Goal: Information Seeking & Learning: Compare options

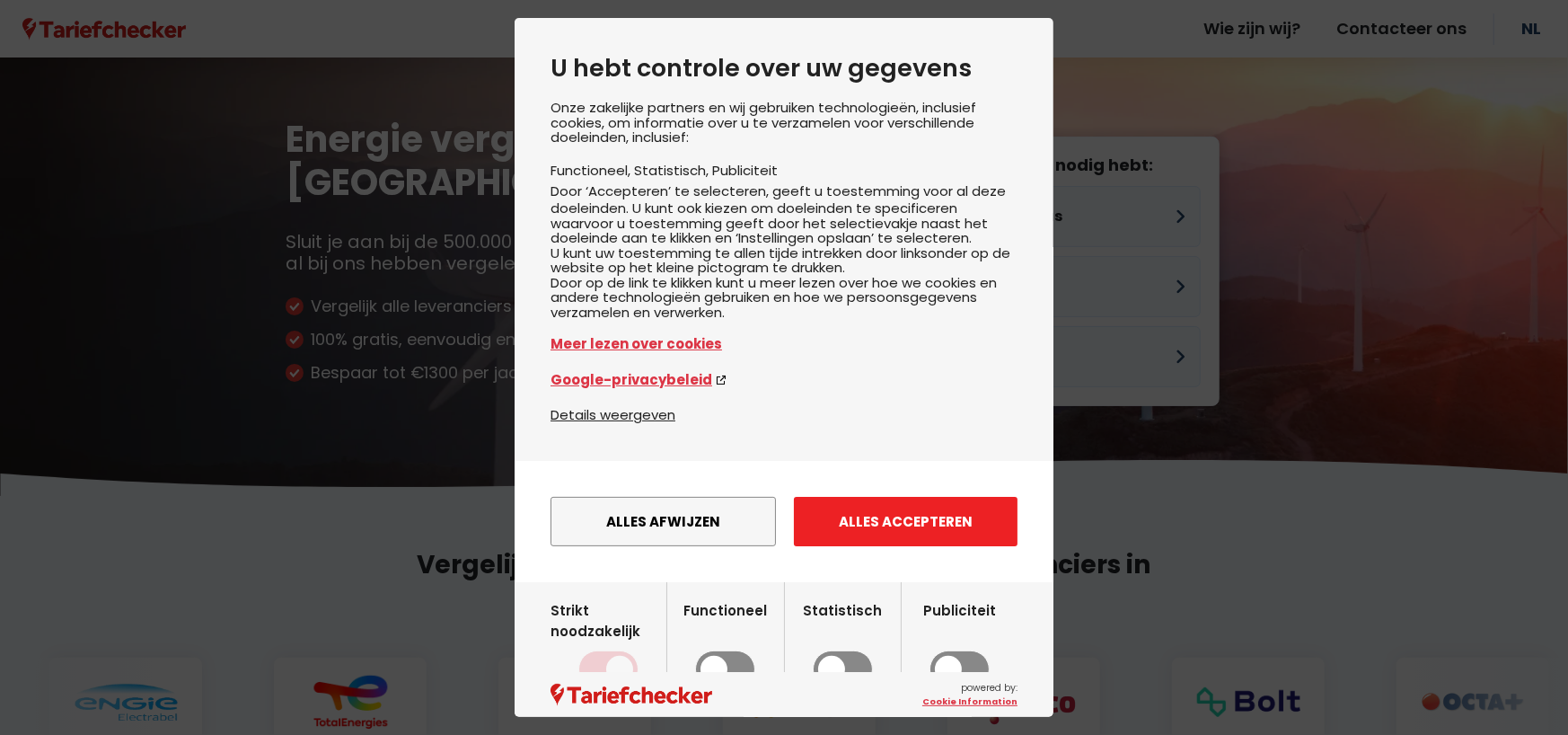
click at [896, 546] on button "Alles accepteren" at bounding box center [905, 521] width 224 height 49
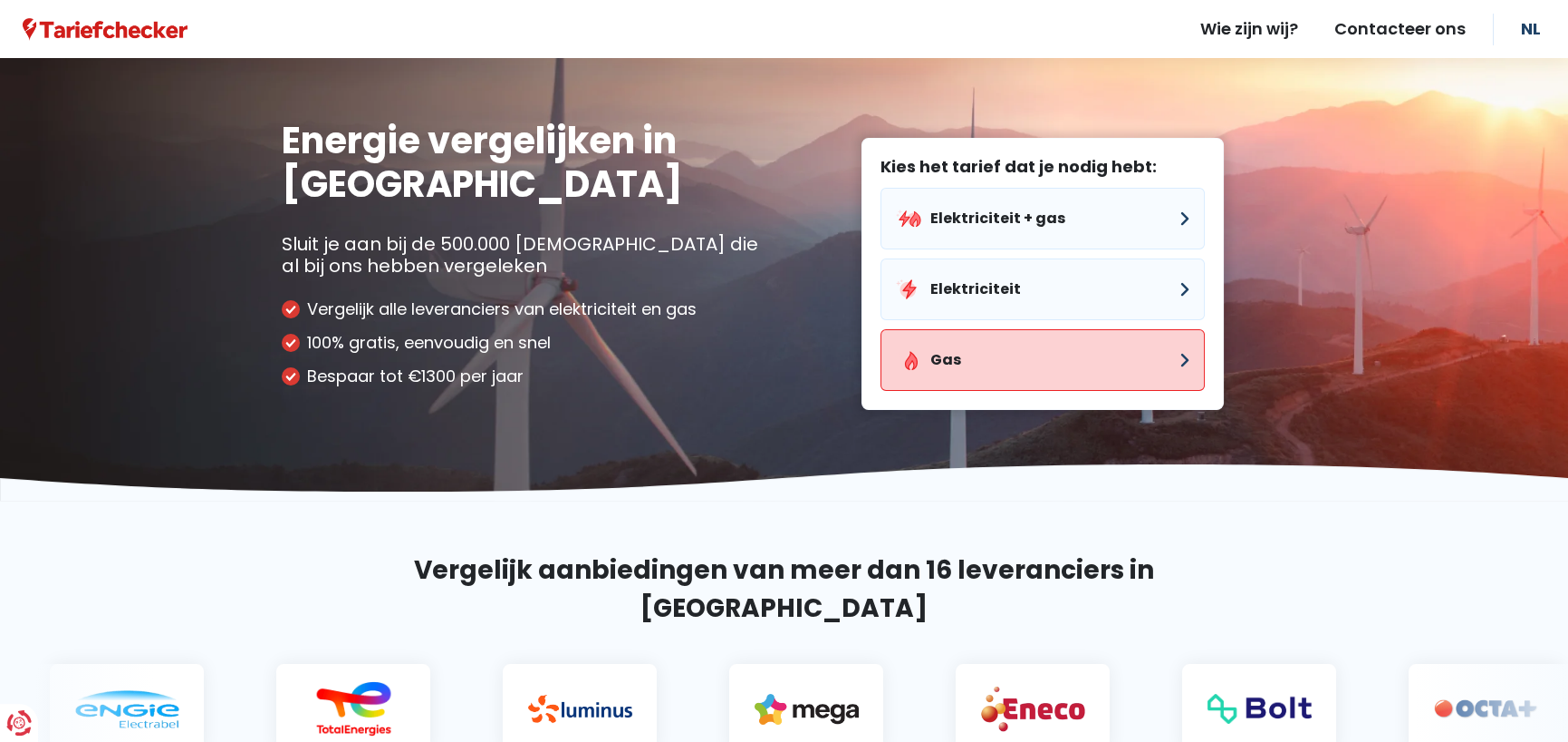
click at [944, 354] on button "Gas" at bounding box center [1043, 360] width 324 height 62
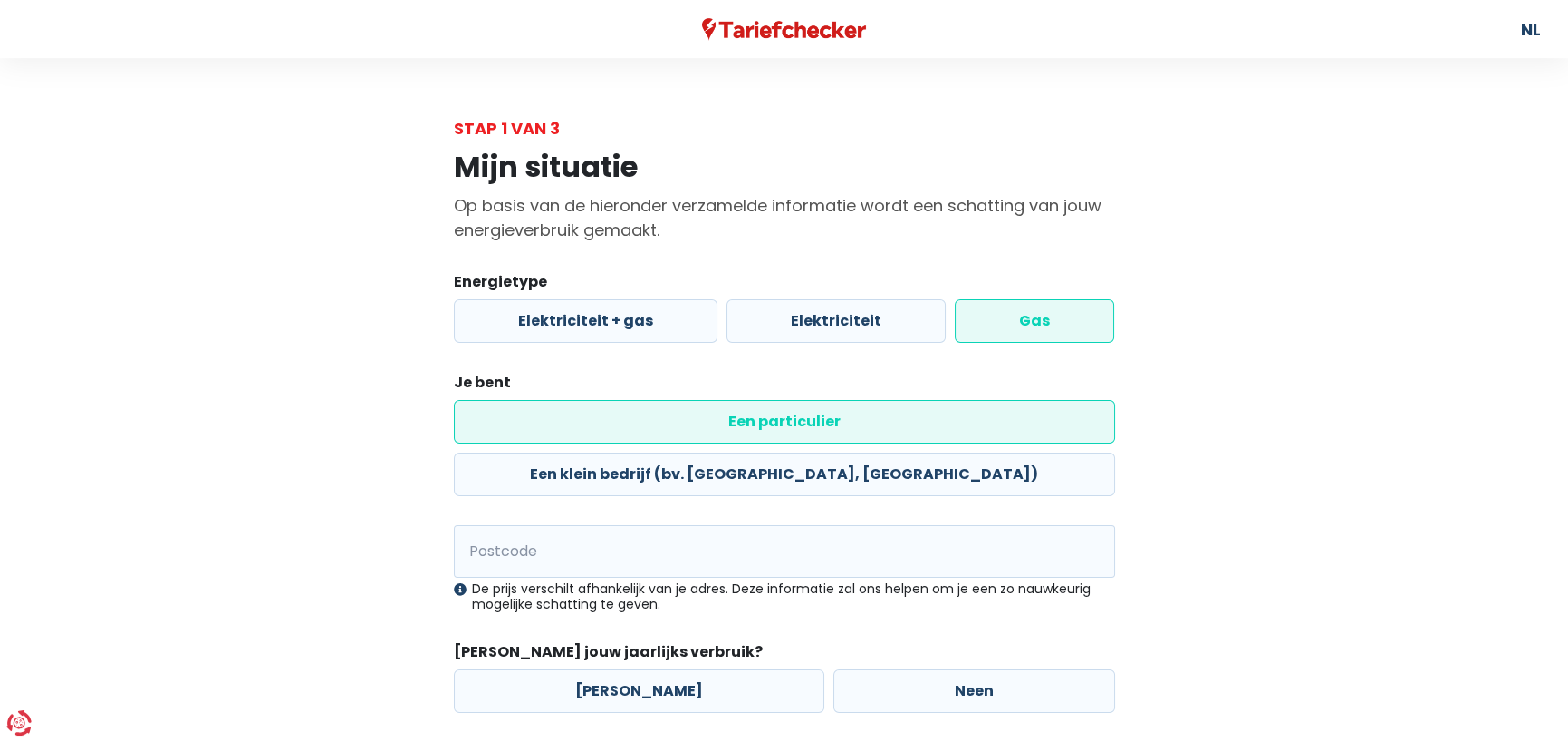
click at [1054, 317] on label "Gas" at bounding box center [1034, 321] width 159 height 44
click at [1054, 317] on input "Gas" at bounding box center [1034, 321] width 159 height 44
click at [556, 525] on input "Postcode" at bounding box center [784, 550] width 662 height 52
type input "3000"
click at [613, 669] on label "[PERSON_NAME]" at bounding box center [639, 690] width 371 height 44
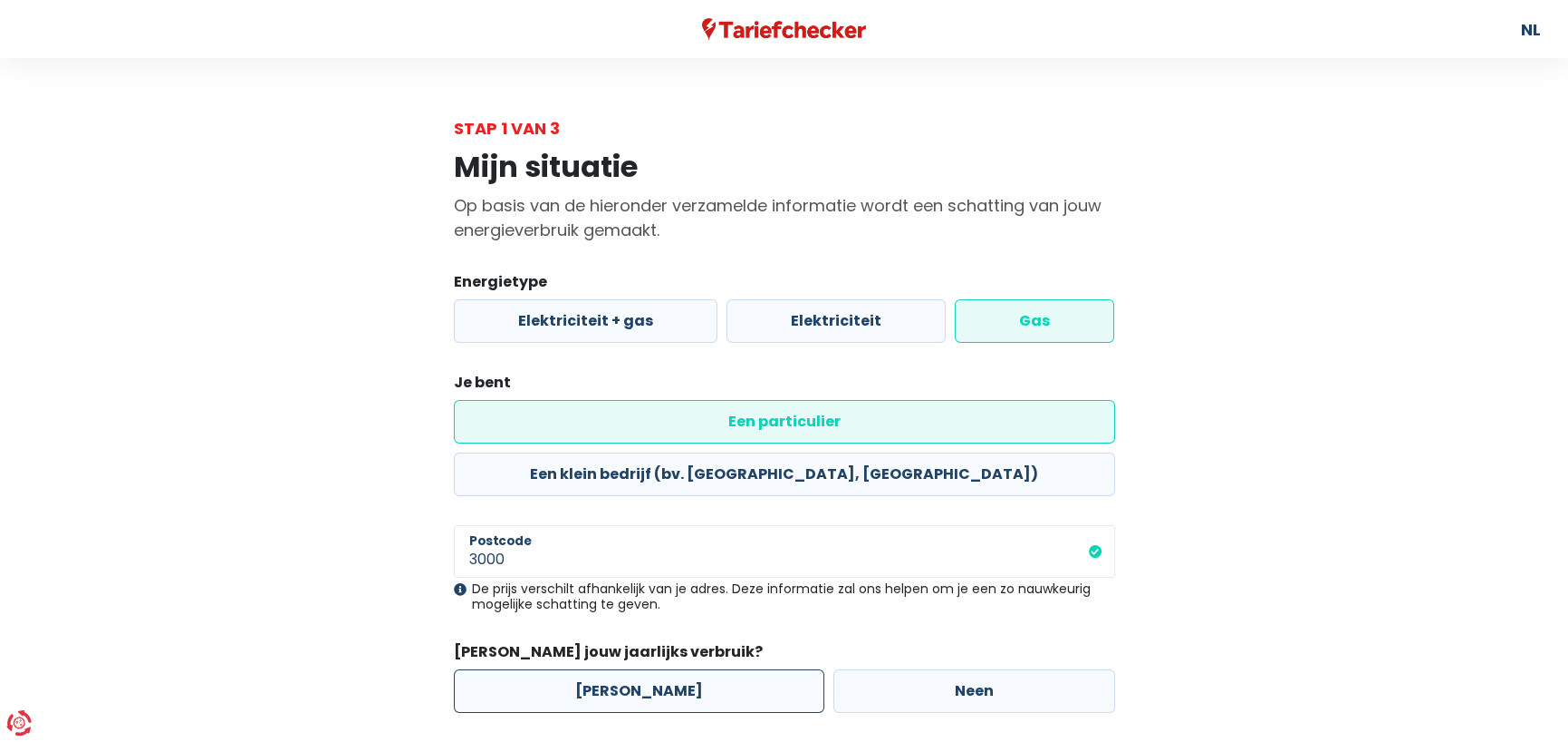
click at [613, 669] on input "[PERSON_NAME]" at bounding box center [639, 690] width 371 height 44
radio input "true"
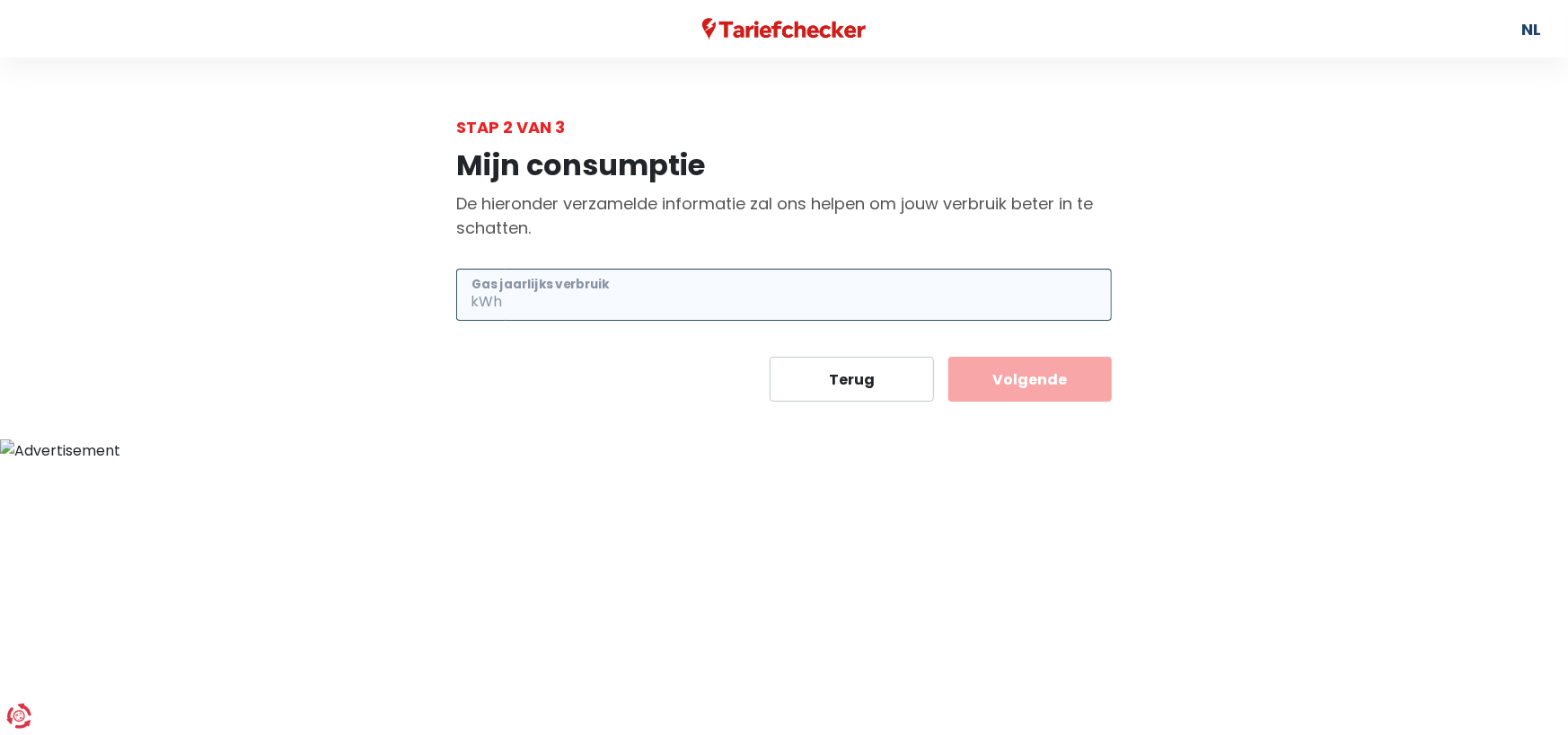
click at [688, 293] on input "Gas jaarlijks verbruik" at bounding box center [809, 294] width 606 height 52
type input "350"
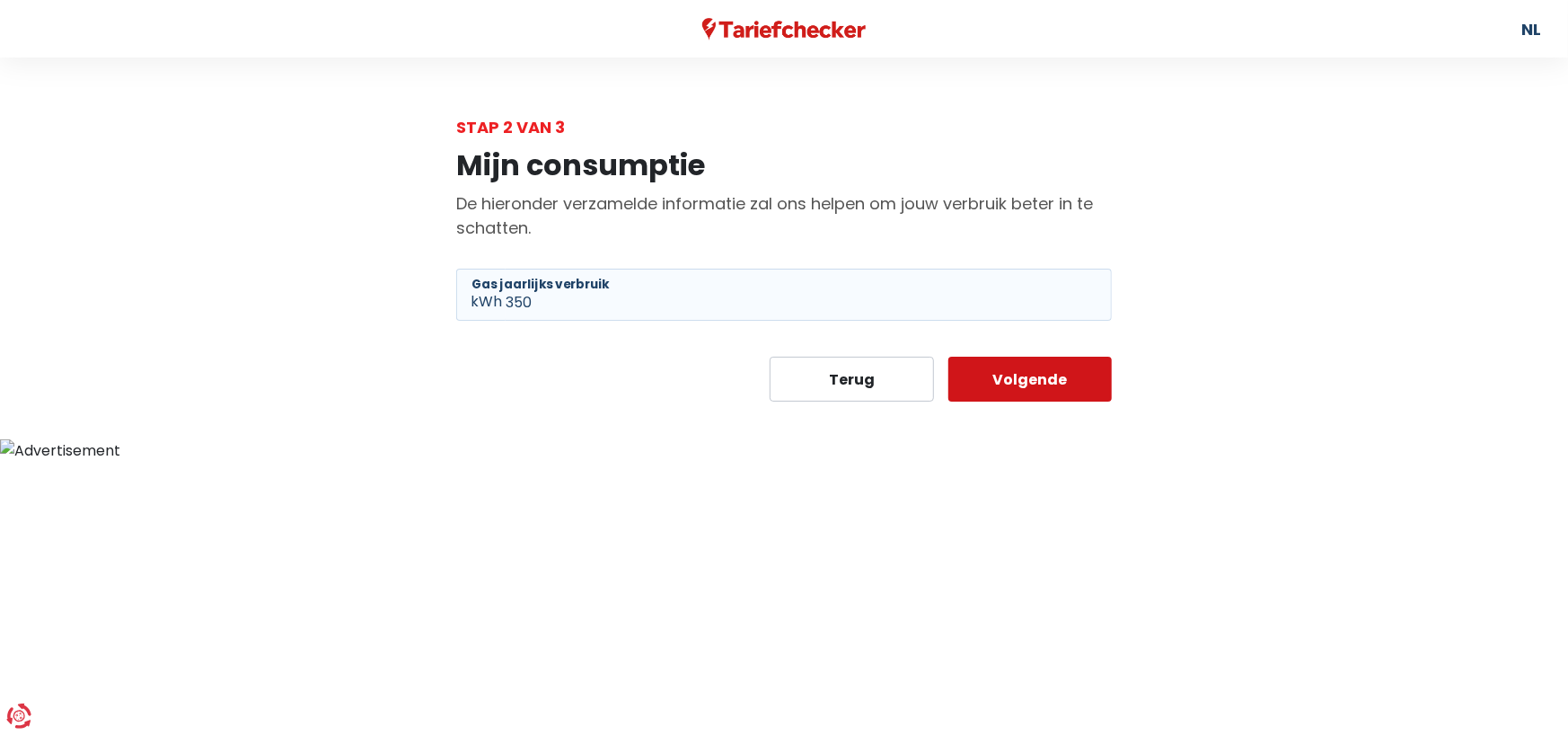
click at [1041, 376] on button "Volgende" at bounding box center [1031, 379] width 164 height 45
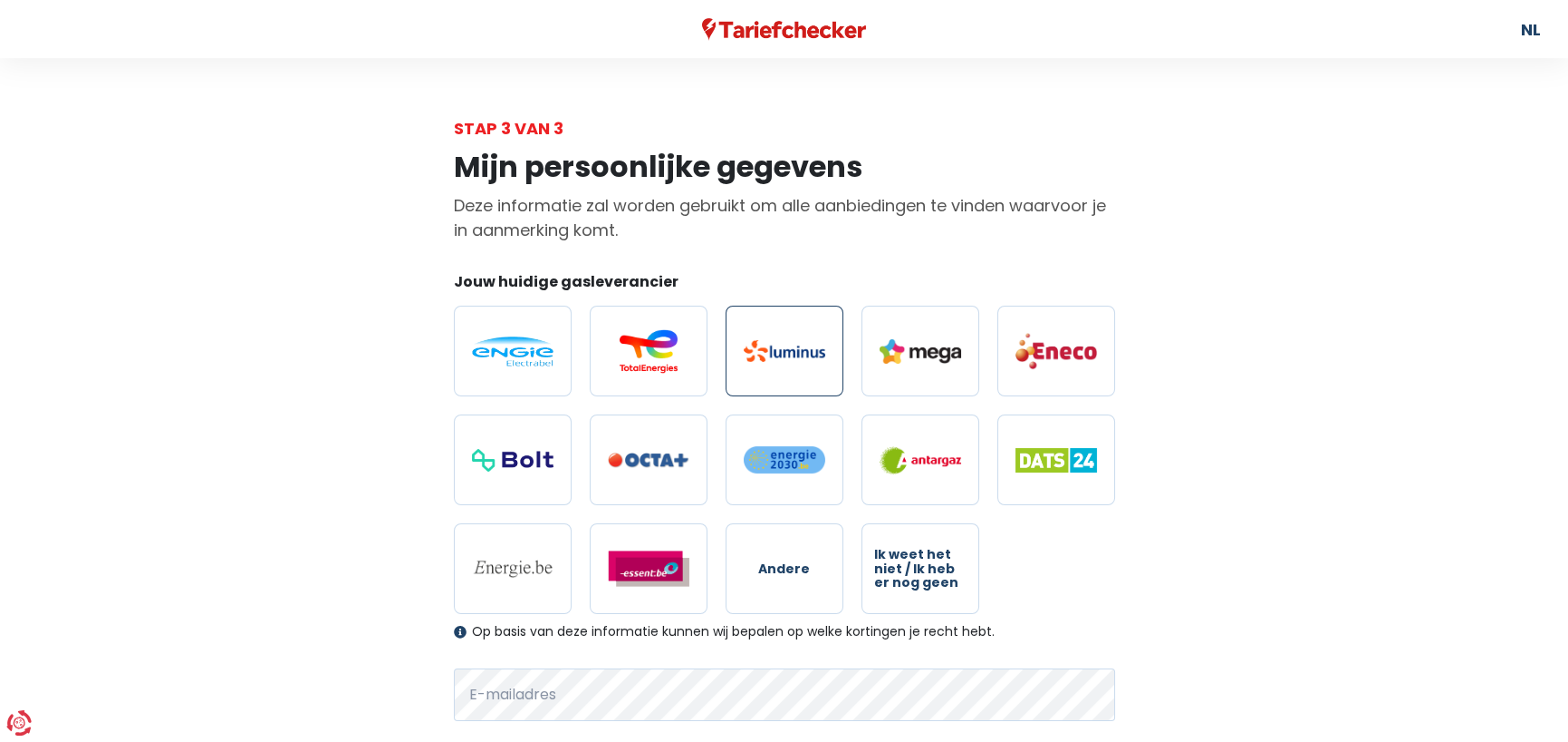
click at [782, 354] on img at bounding box center [784, 350] width 82 height 22
click at [782, 354] on input "radio" at bounding box center [784, 350] width 118 height 91
radio input "true"
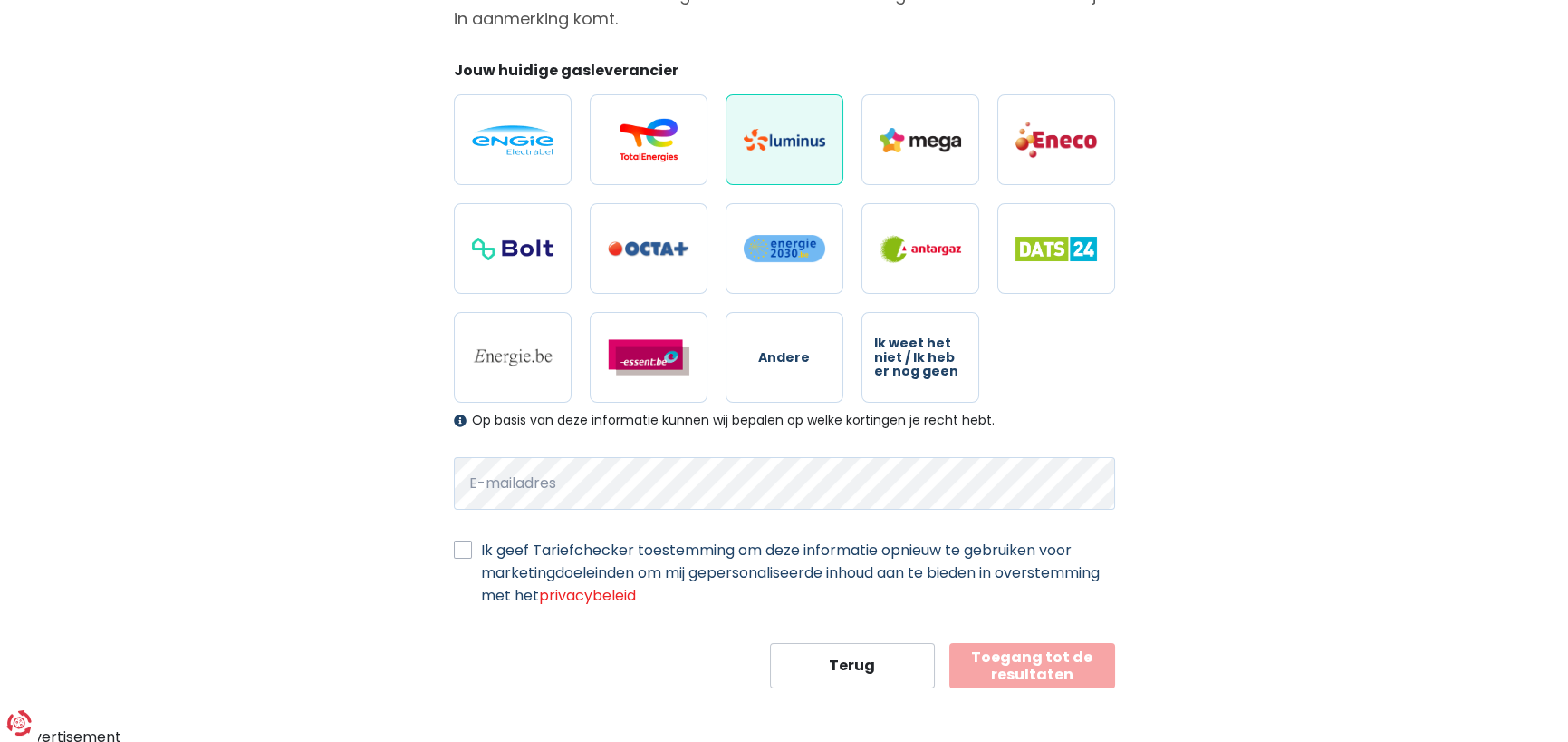
scroll to position [212, 0]
click at [481, 549] on label "Ik geef Tariefchecker toestemming om deze informatie opnieuw te gebruiken voor …" at bounding box center [798, 571] width 634 height 68
click at [461, 549] on input "Ik geef Tariefchecker toestemming om deze informatie opnieuw te gebruiken voor …" at bounding box center [462, 546] width 18 height 18
checkbox input "true"
click at [1063, 668] on button "Toegang tot de resultaten" at bounding box center [1032, 665] width 166 height 46
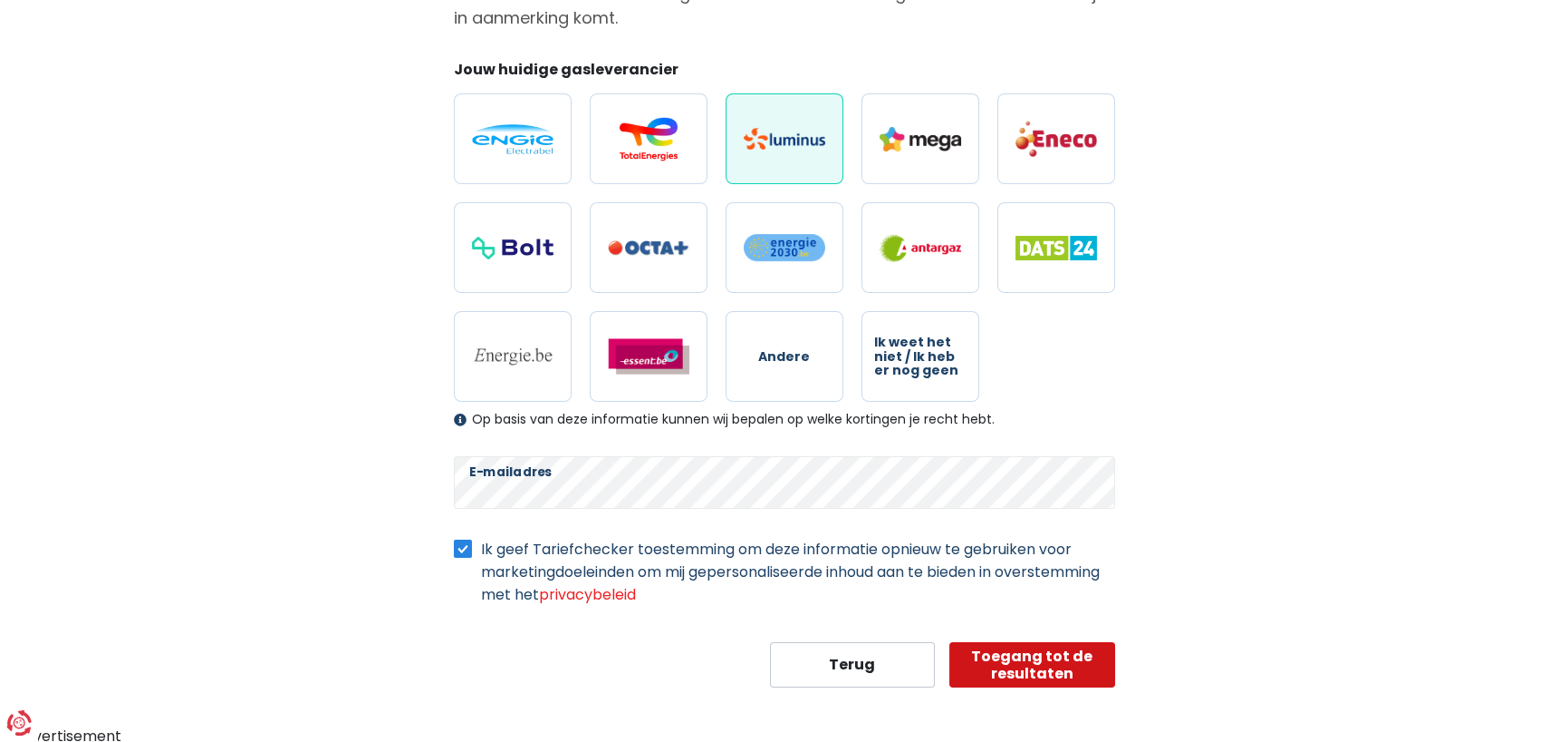
click at [1032, 661] on button "Toegang tot de resultaten" at bounding box center [1032, 665] width 166 height 46
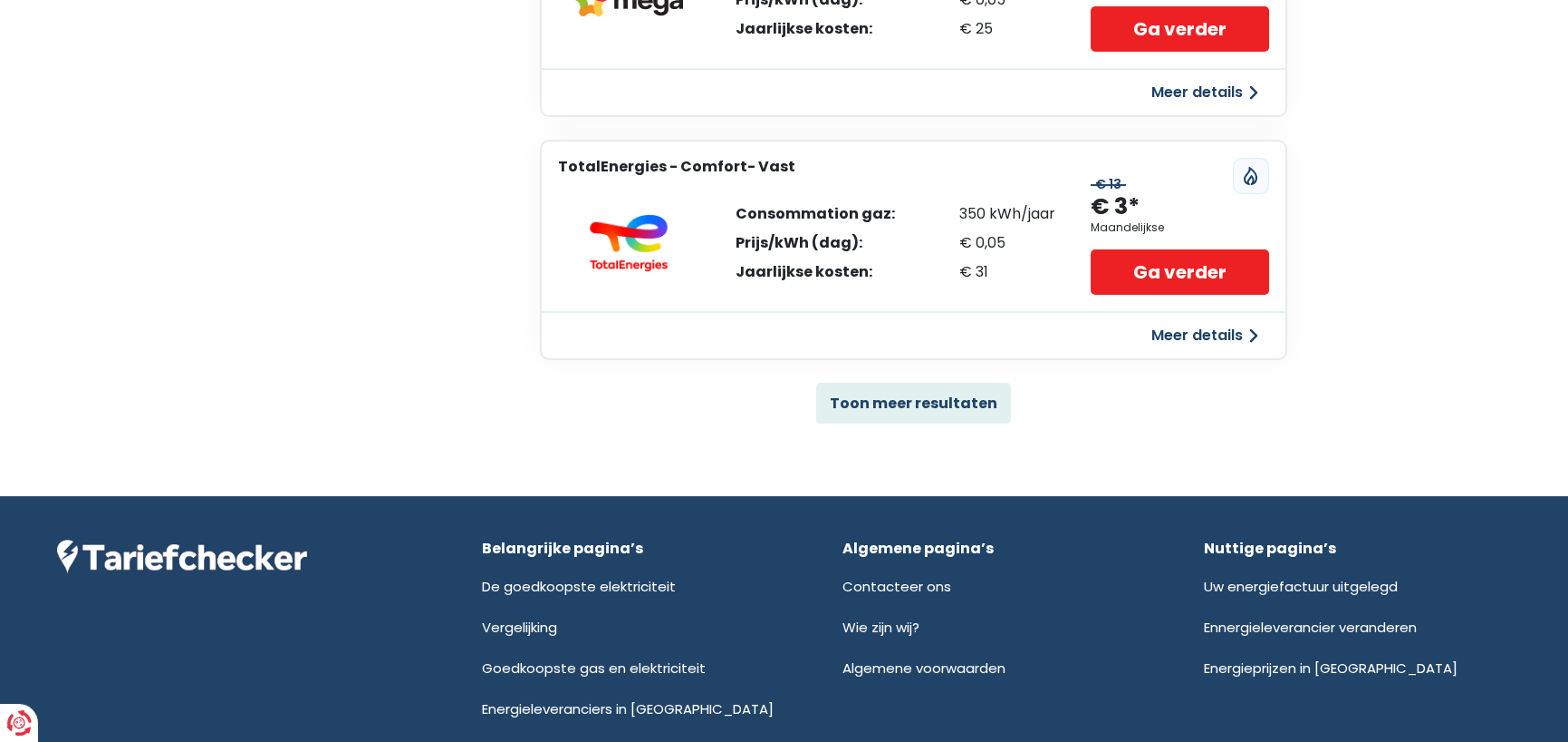
scroll to position [1269, 0]
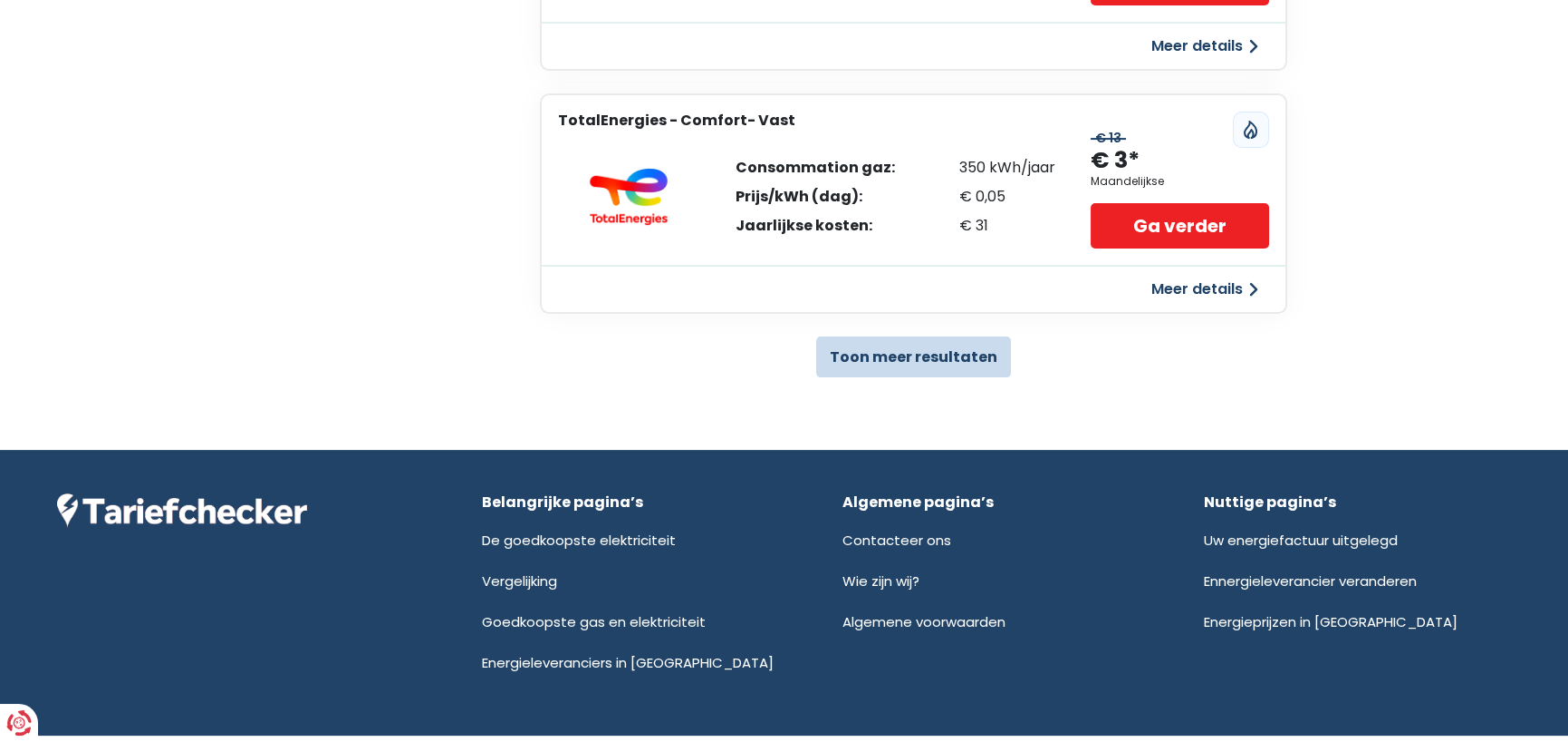
click at [958, 342] on button "Toon meer resultaten" at bounding box center [913, 357] width 194 height 41
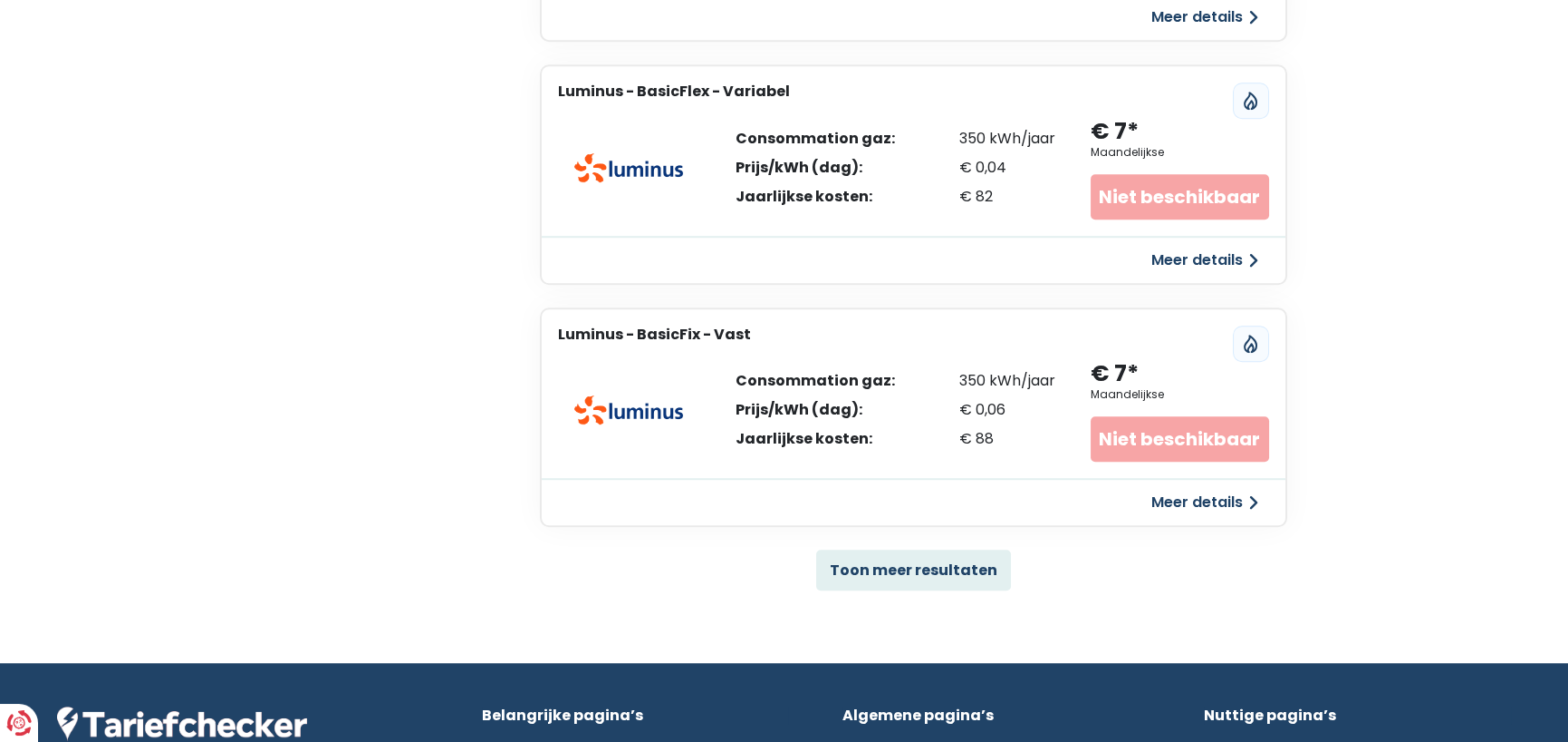
scroll to position [3516, 0]
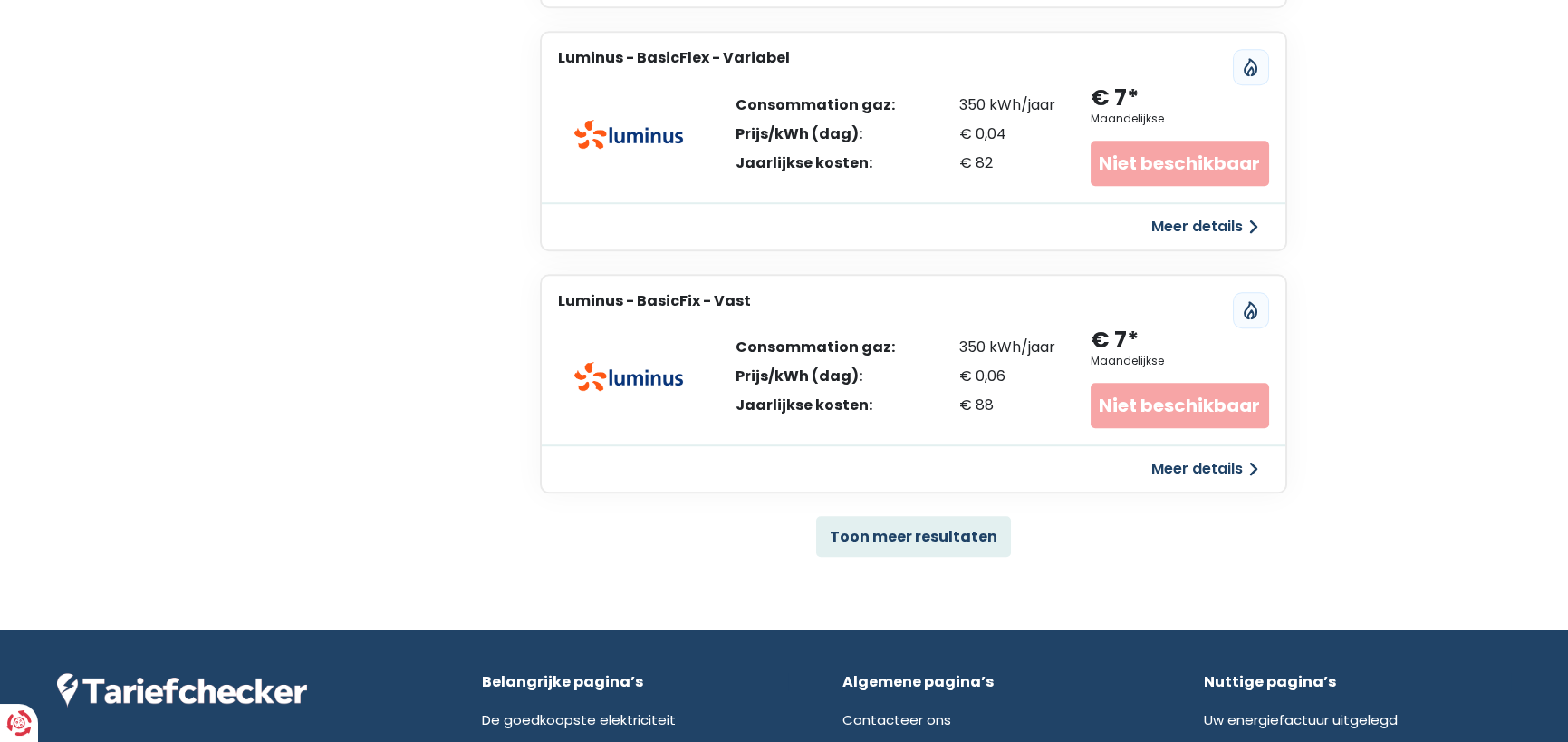
click at [1196, 454] on button "Meer details" at bounding box center [1205, 468] width 129 height 32
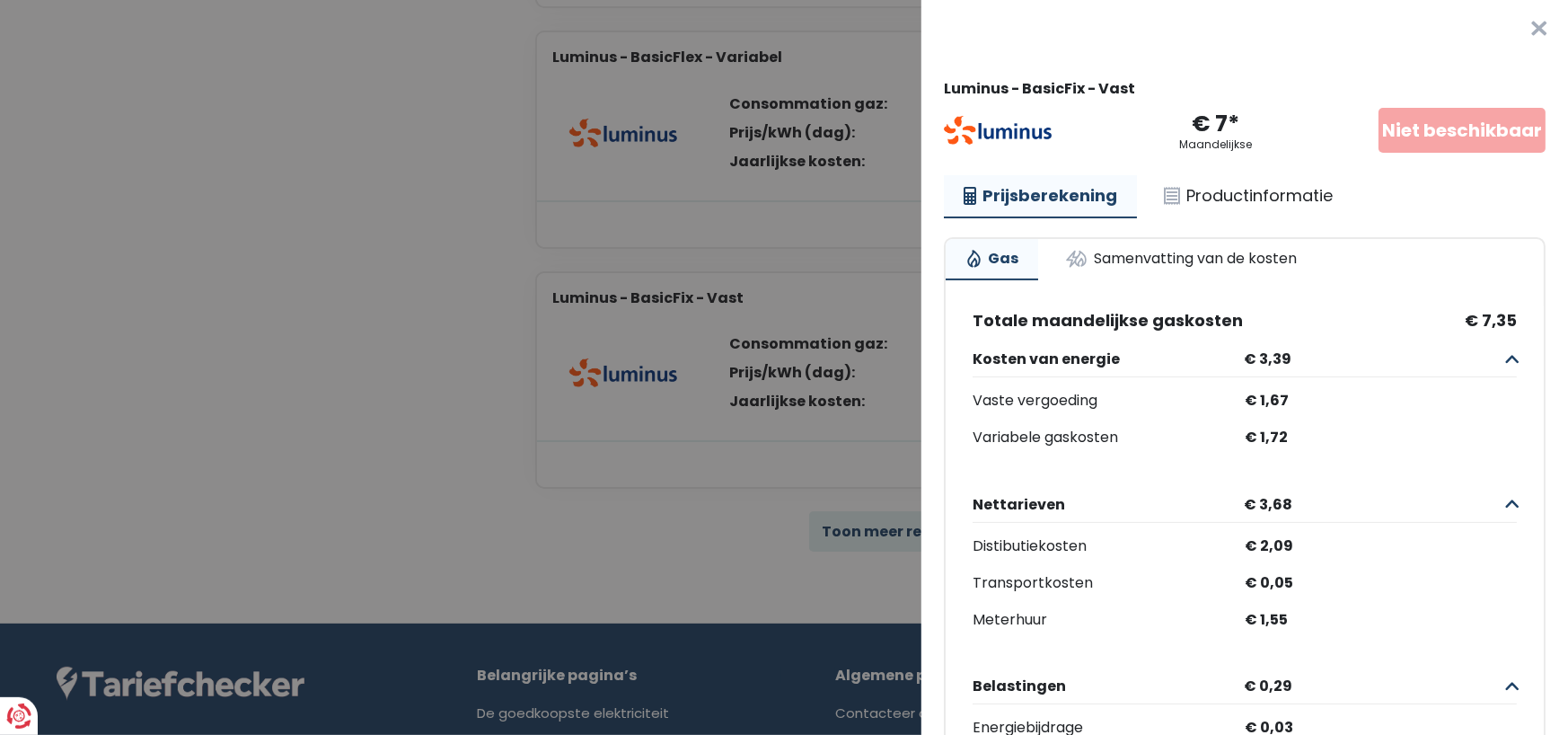
click at [1516, 28] on button "×" at bounding box center [1539, 28] width 58 height 58
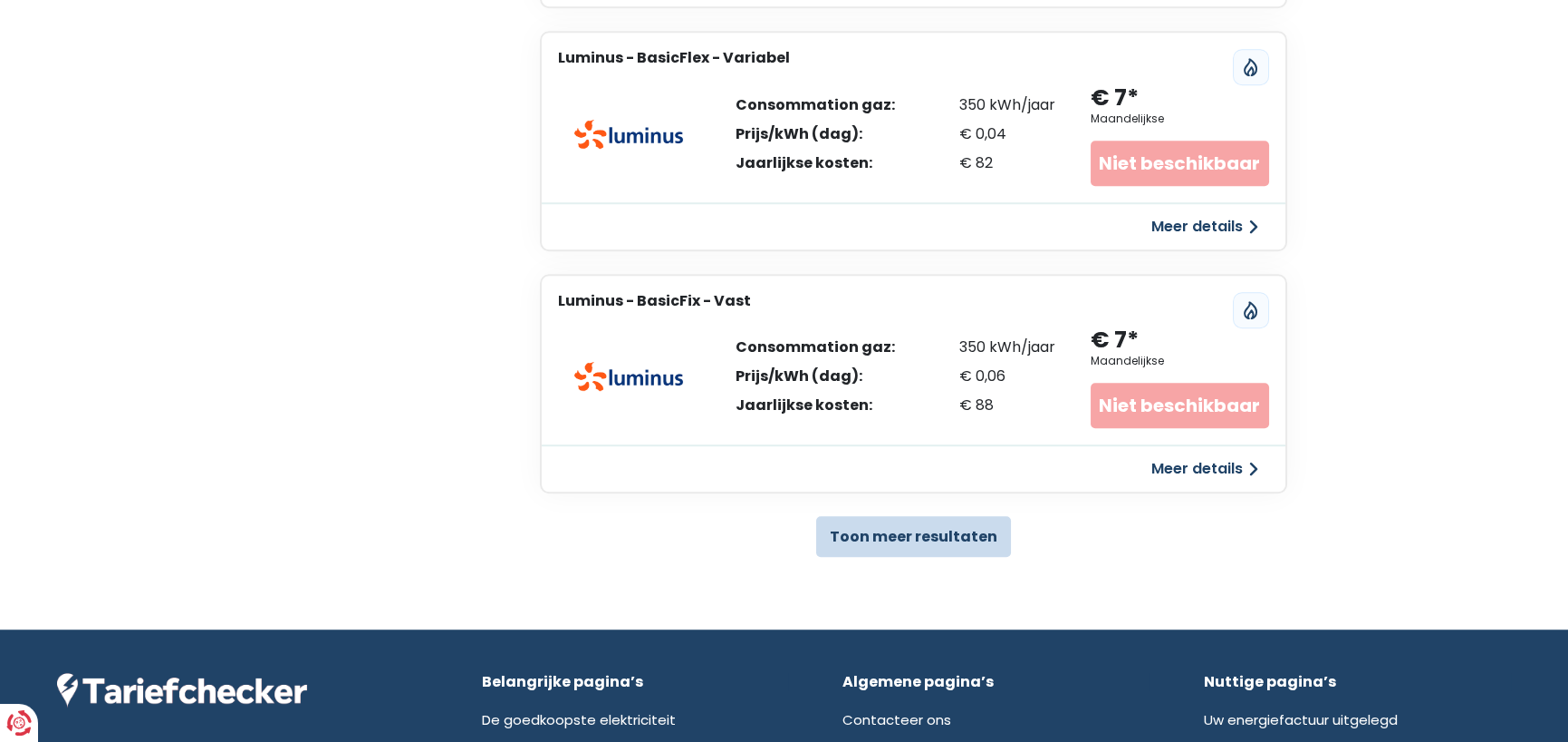
click at [924, 525] on button "Toon meer resultaten" at bounding box center [913, 536] width 194 height 41
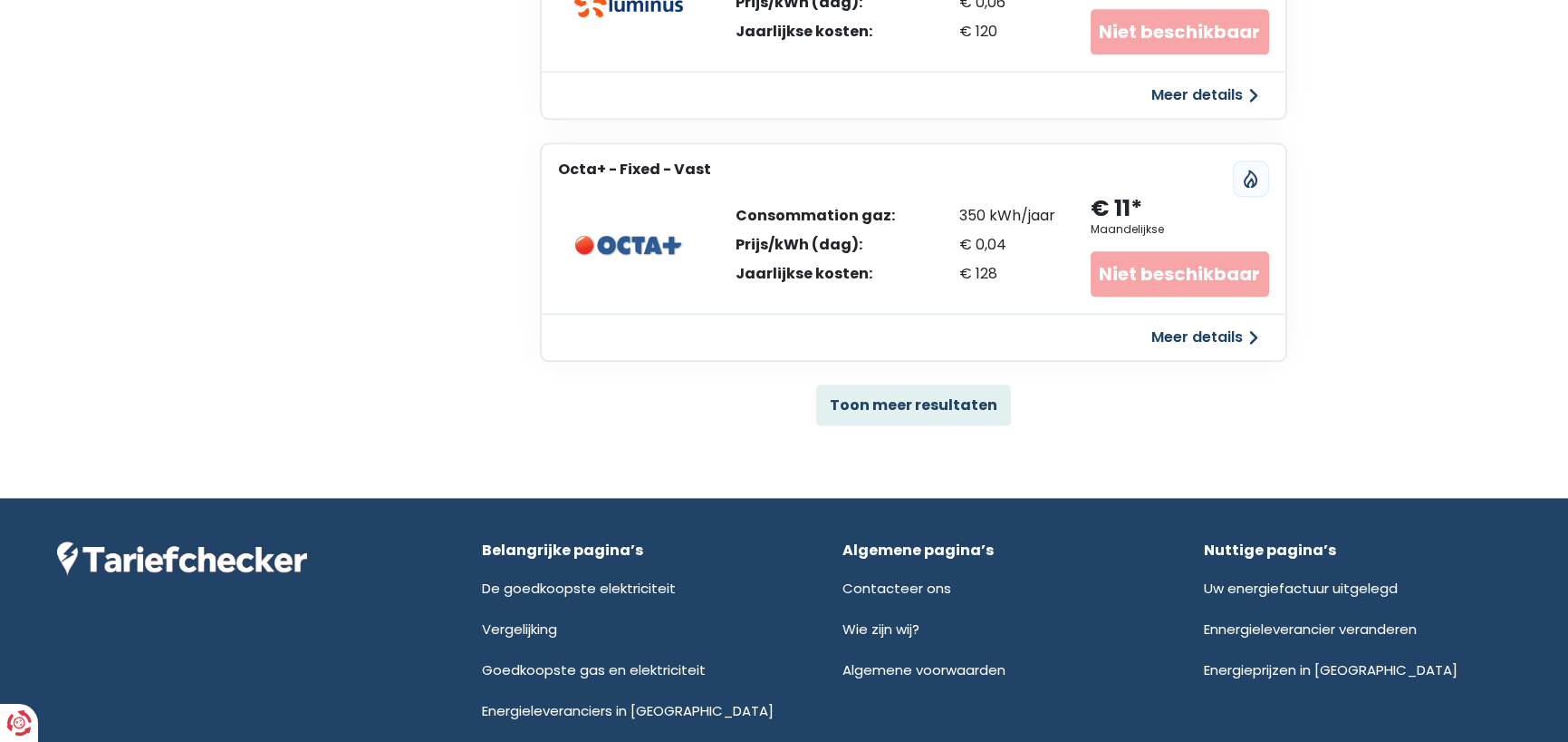
scroll to position [6114, 0]
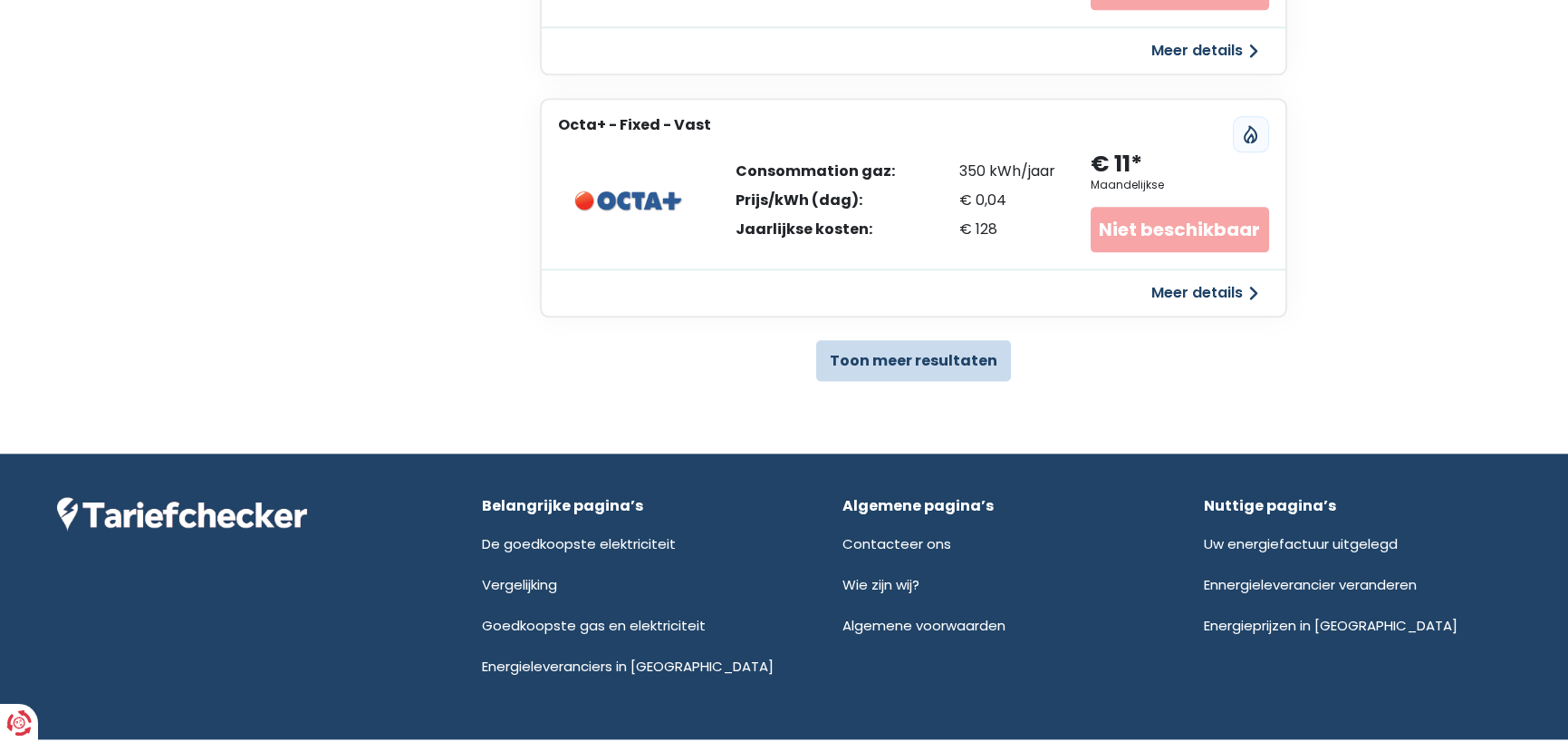
click at [957, 357] on button "Toon meer resultaten" at bounding box center [913, 360] width 194 height 41
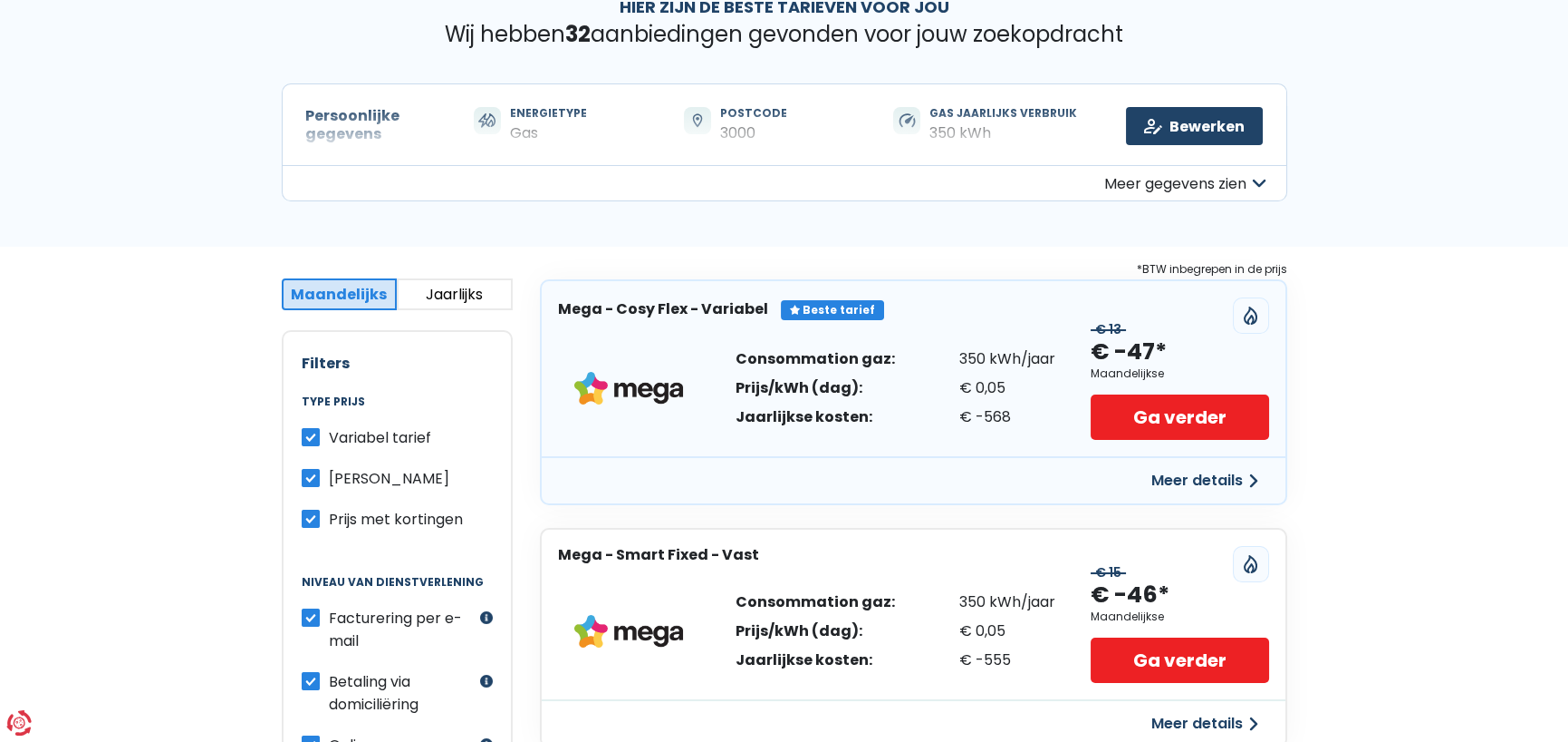
scroll to position [181, 0]
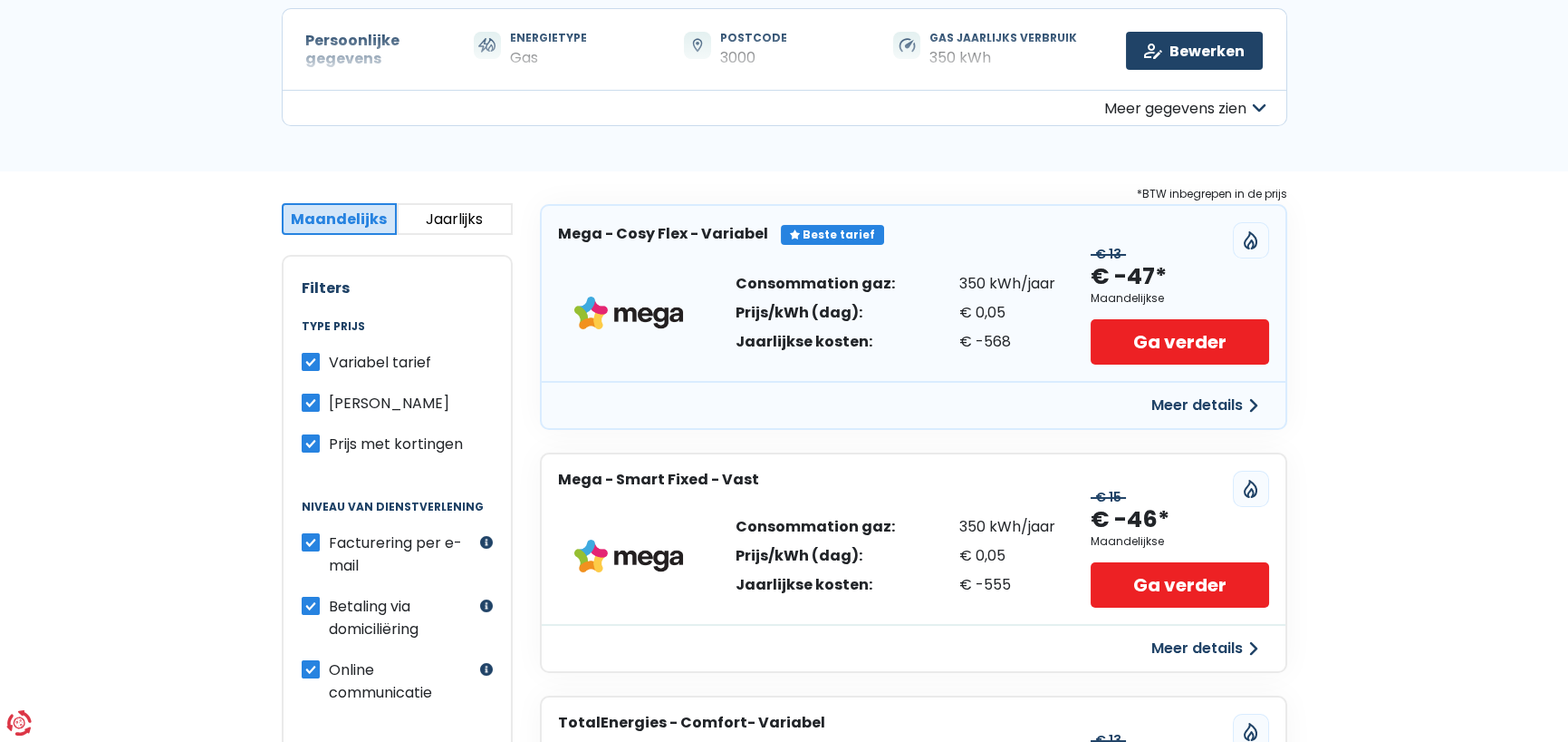
click at [329, 399] on label "[PERSON_NAME]" at bounding box center [389, 403] width 120 height 23
click at [314, 399] on input "[PERSON_NAME]" at bounding box center [311, 401] width 18 height 18
checkbox input "false"
click at [329, 361] on label "Variabel tarief" at bounding box center [379, 362] width 102 height 23
click at [312, 361] on input "Variabel tarief" at bounding box center [311, 360] width 18 height 18
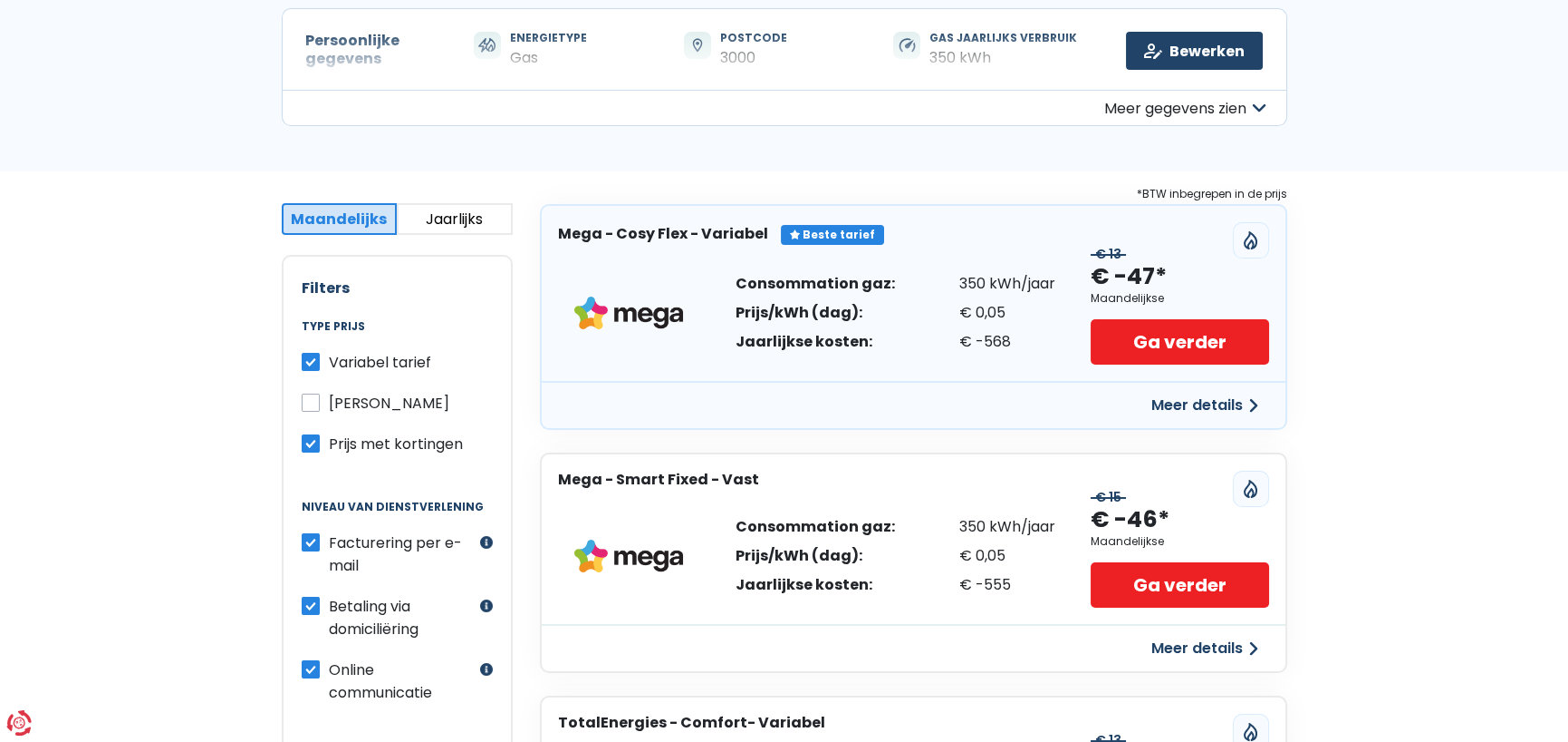
checkbox input "false"
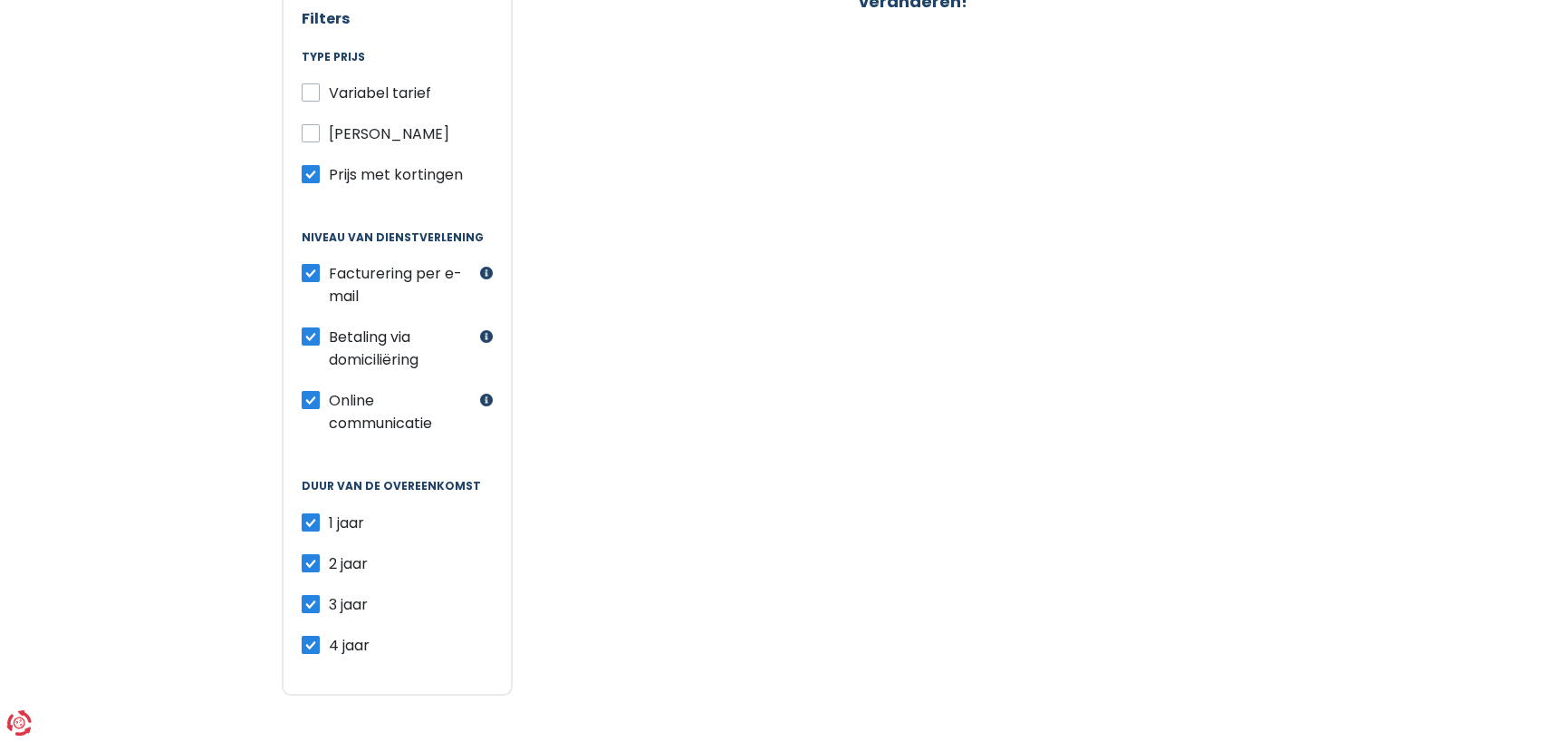
scroll to position [453, 0]
drag, startPoint x: 305, startPoint y: 541, endPoint x: 304, endPoint y: 553, distance: 12.0
click at [329, 552] on label "2 jaar" at bounding box center [348, 561] width 39 height 23
click at [304, 552] on input "2 jaar" at bounding box center [311, 558] width 18 height 18
checkbox input "false"
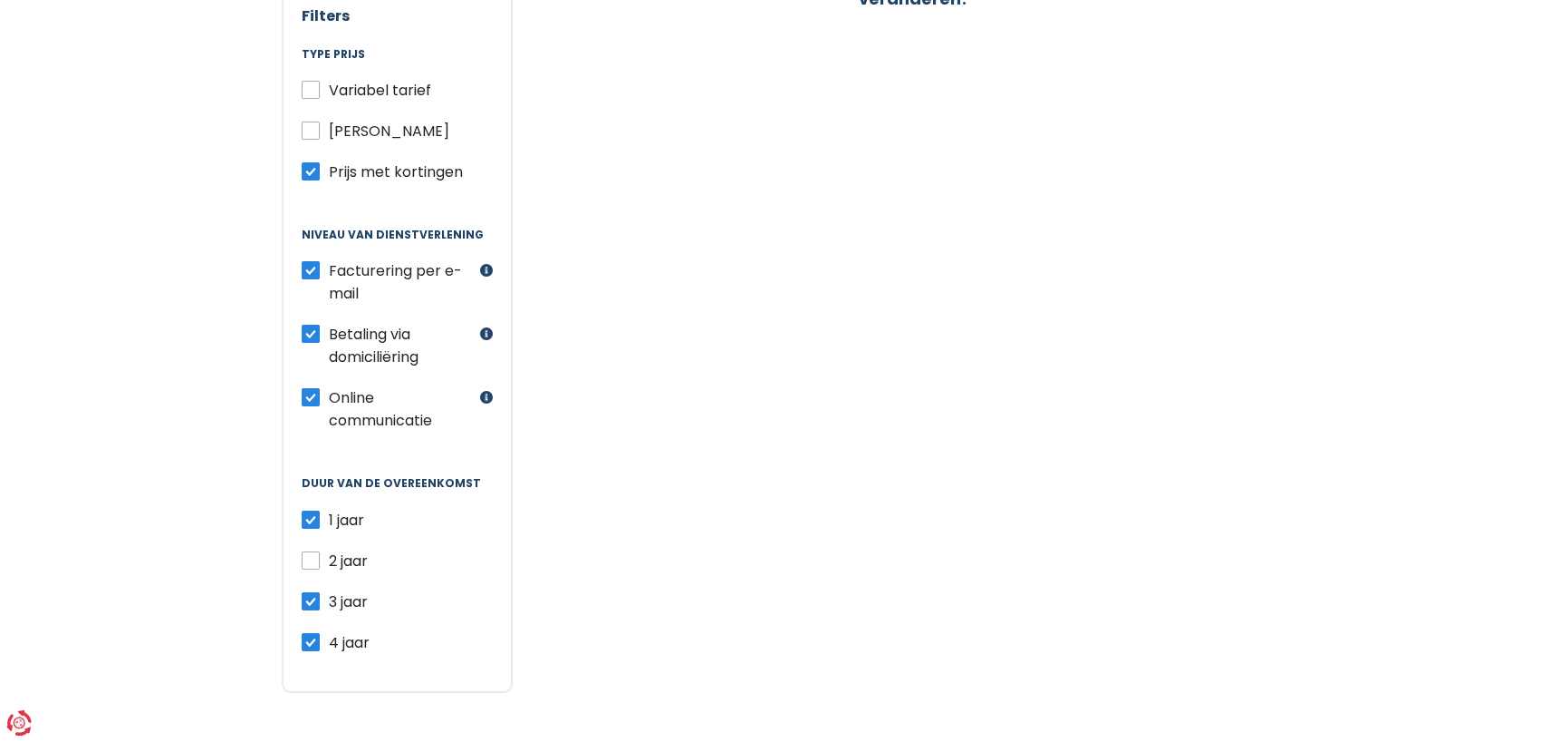
click at [329, 592] on label "3 jaar" at bounding box center [348, 602] width 39 height 23
click at [304, 592] on input "3 jaar" at bounding box center [311, 599] width 18 height 18
checkbox input "false"
click at [329, 631] on label "4 jaar" at bounding box center [349, 643] width 41 height 23
click at [303, 631] on input "4 jaar" at bounding box center [311, 640] width 18 height 18
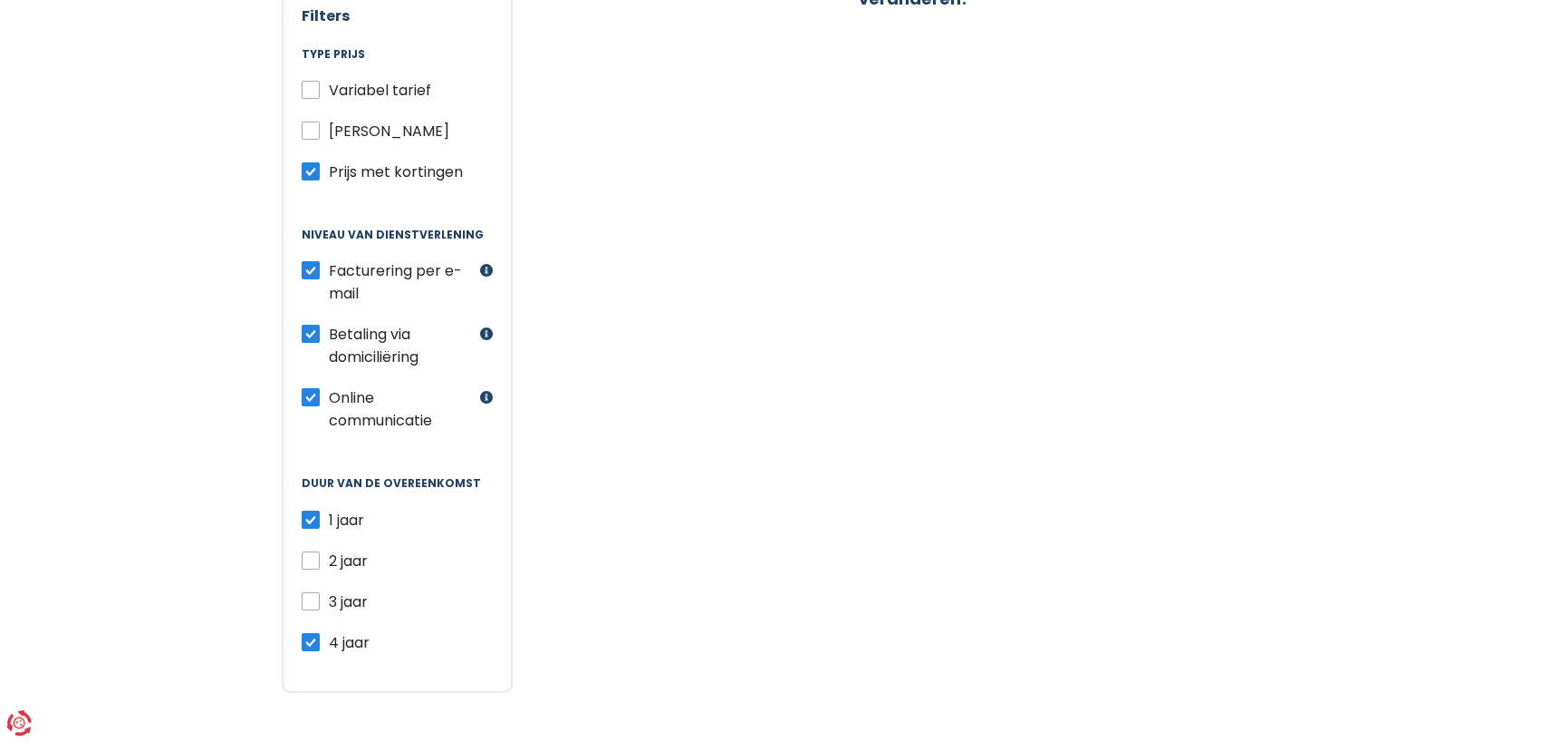
checkbox input "false"
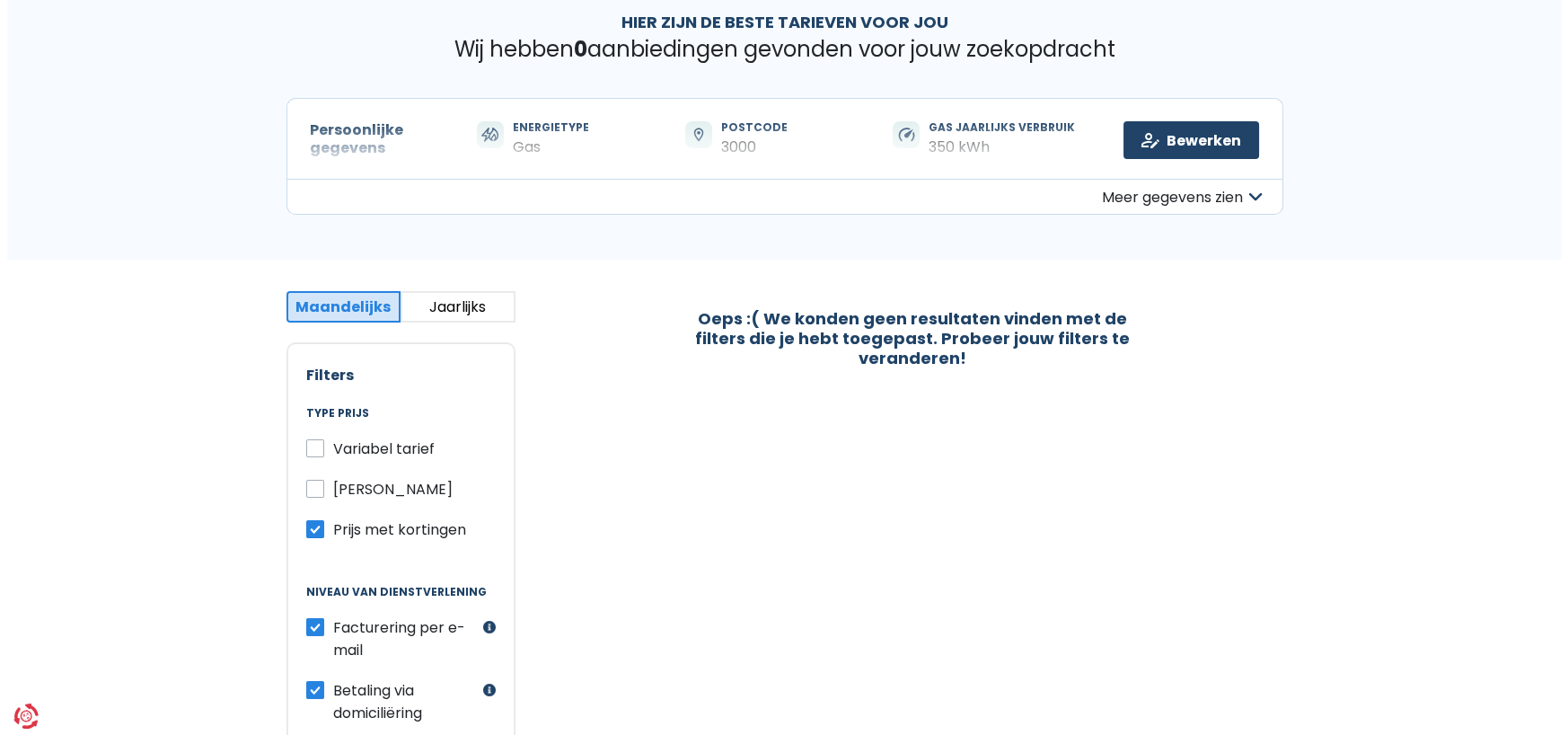
scroll to position [90, 0]
click at [326, 444] on label "Variabel tarief" at bounding box center [376, 449] width 101 height 23
click at [311, 444] on input "Variabel tarief" at bounding box center [308, 446] width 18 height 18
checkbox input "true"
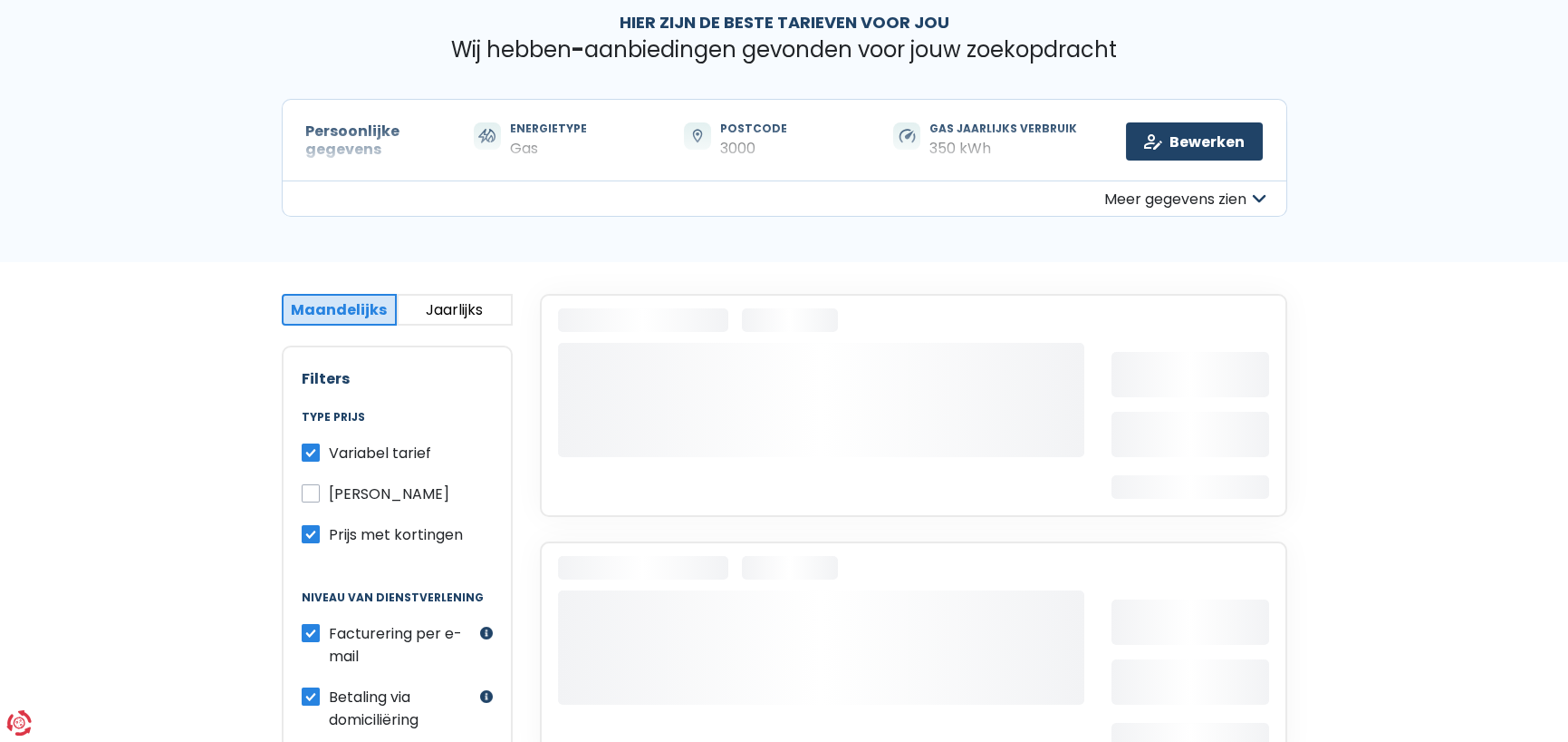
click at [329, 488] on label "[PERSON_NAME]" at bounding box center [389, 494] width 120 height 23
click at [312, 488] on input "[PERSON_NAME]" at bounding box center [311, 491] width 18 height 18
checkbox input "true"
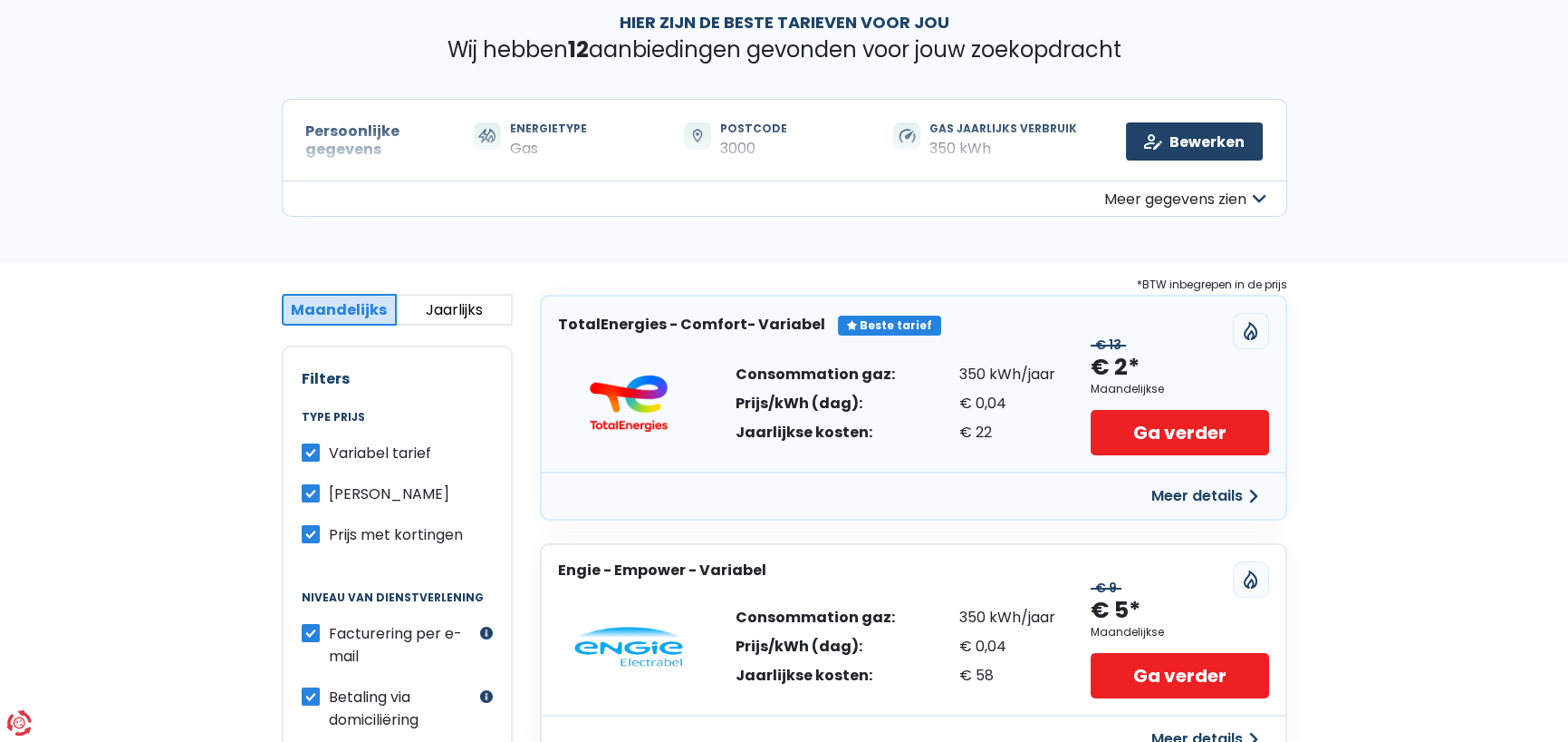
click at [454, 306] on button "Jaarlijks" at bounding box center [455, 309] width 116 height 31
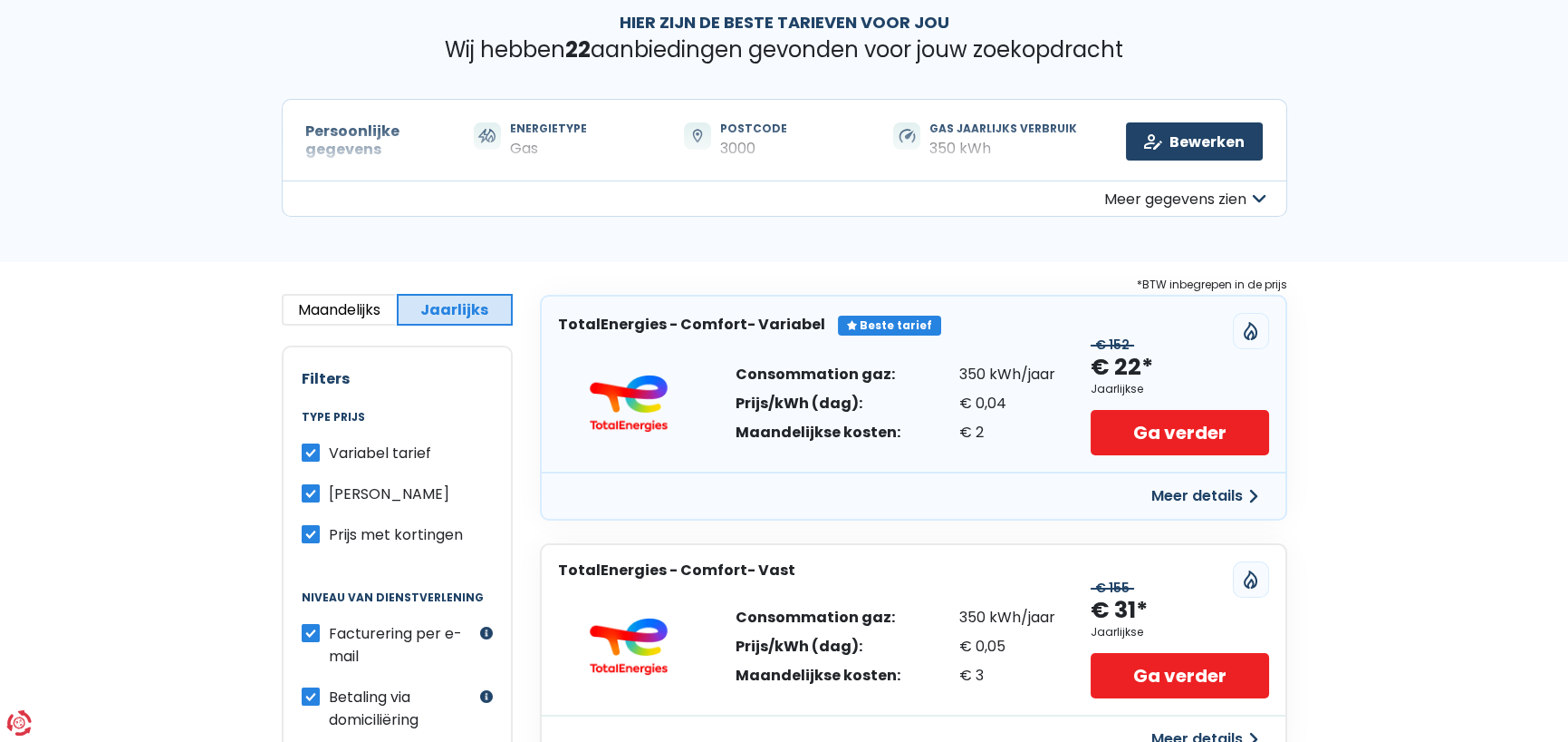
click at [1207, 489] on button "Meer details" at bounding box center [1205, 496] width 129 height 32
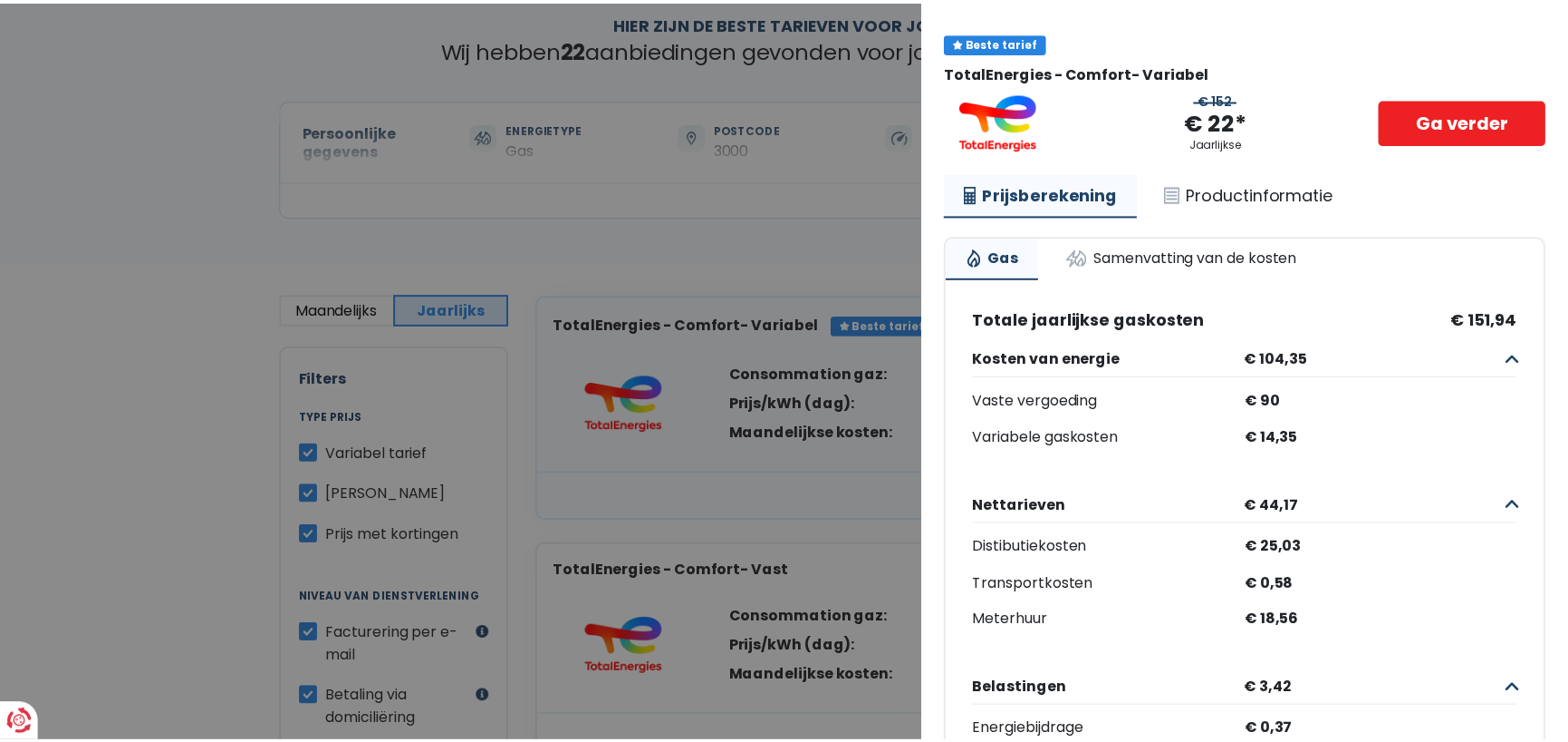
scroll to position [0, 0]
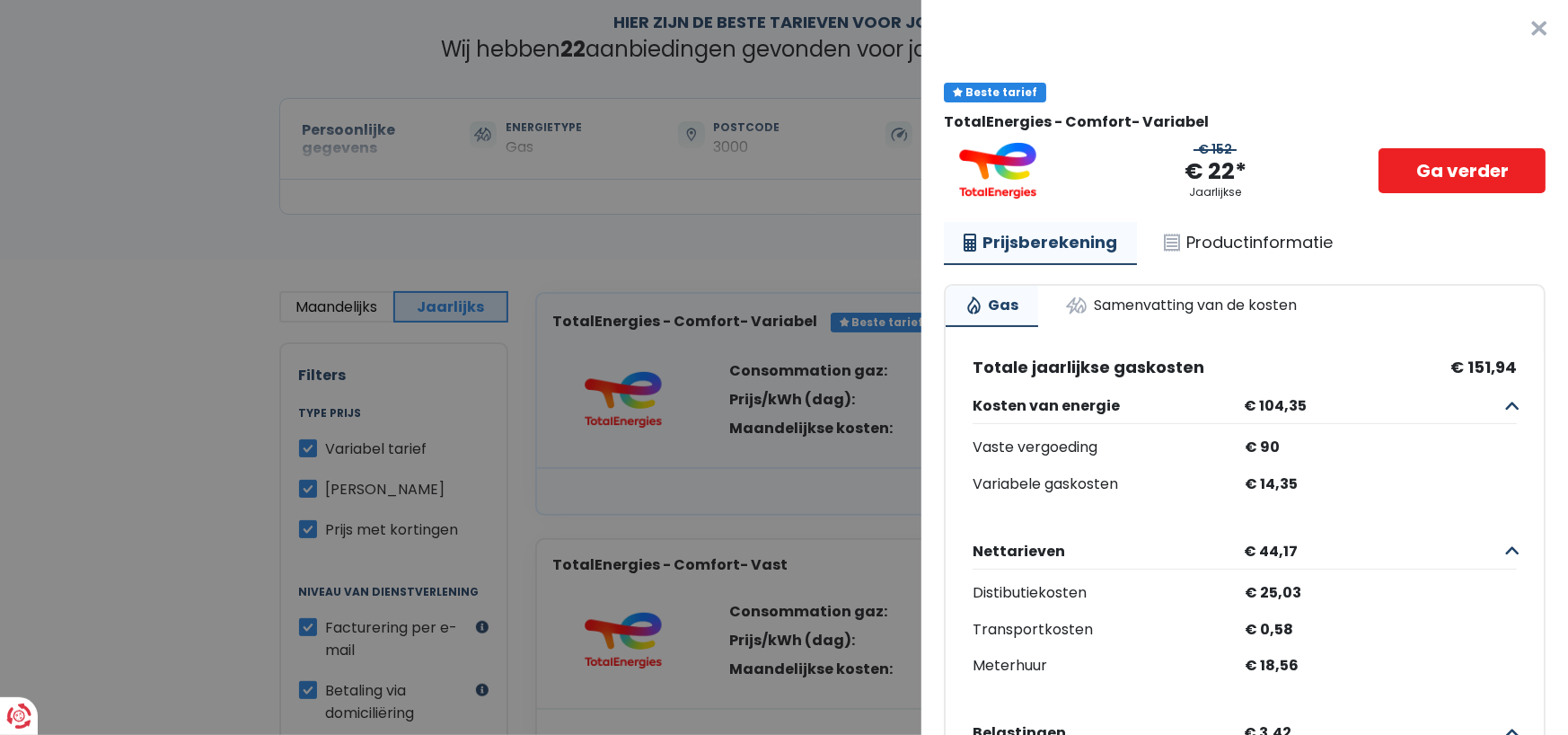
click at [1514, 26] on button "×" at bounding box center [1539, 28] width 58 height 58
